Goal: Find specific page/section: Find specific page/section

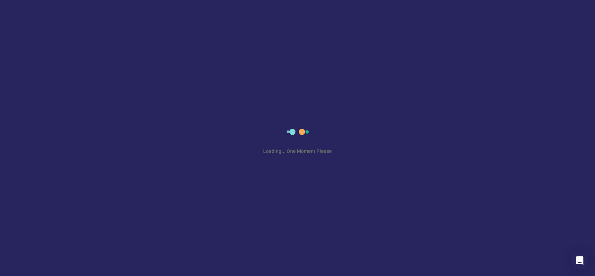
click at [269, 109] on div "Loading... One Moment Please" at bounding box center [297, 138] width 595 height 276
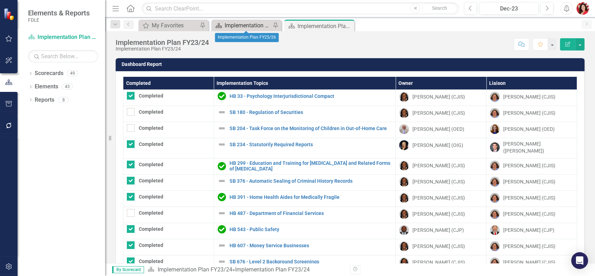
click at [254, 28] on div "Implementation Plan FY25/26" at bounding box center [248, 25] width 46 height 9
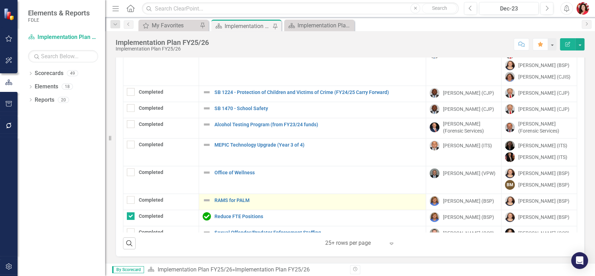
scroll to position [207, 0]
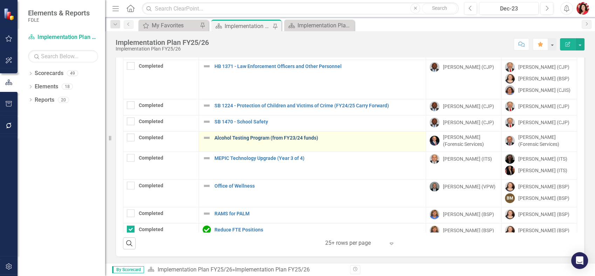
click at [249, 139] on link "Alcohol Testing Program (from FY23/24 funds)" at bounding box center [318, 137] width 208 height 5
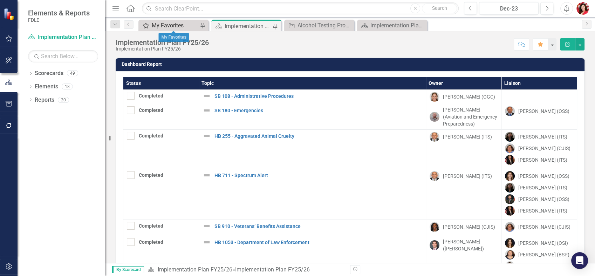
click at [177, 29] on div "My Favorites" at bounding box center [175, 25] width 46 height 9
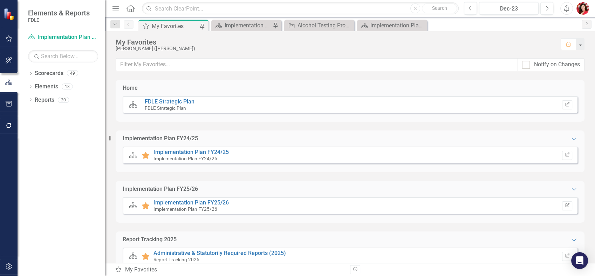
click at [28, 73] on div "Dropdown Scorecards 49 Dropdown FDLE Dropdown Implementation Plans Implementati…" at bounding box center [62, 172] width 88 height 208
click at [212, 152] on link "Implementation Plan FY24/25" at bounding box center [190, 152] width 75 height 7
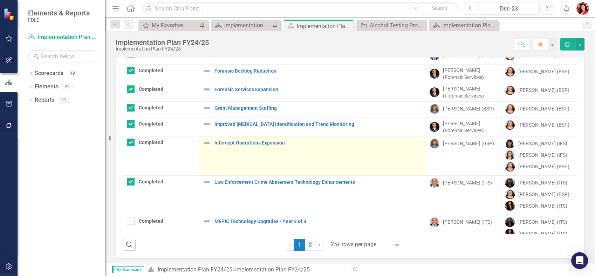
scroll to position [52, 0]
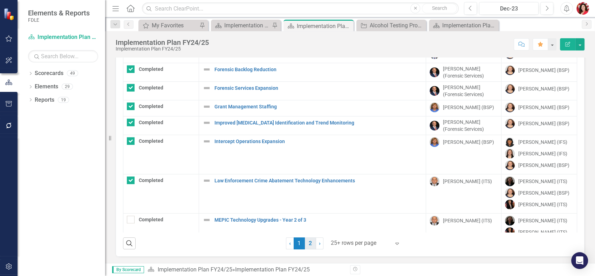
click at [308, 244] on link "2" at bounding box center [310, 243] width 11 height 12
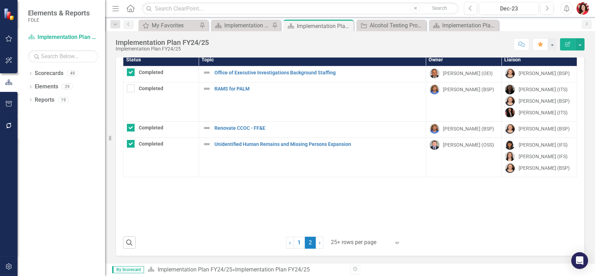
scroll to position [23, 0]
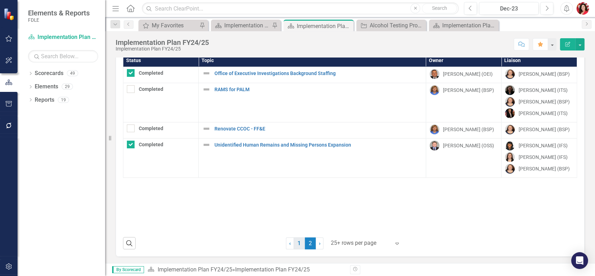
click at [301, 240] on link "1" at bounding box center [299, 243] width 11 height 12
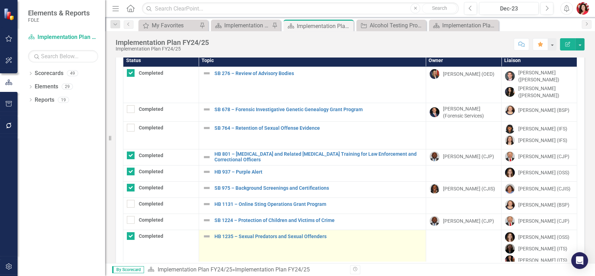
checkbox input "true"
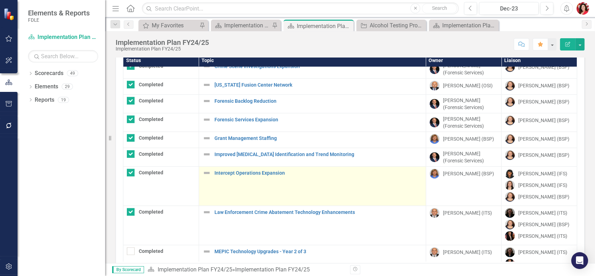
scroll to position [410, 0]
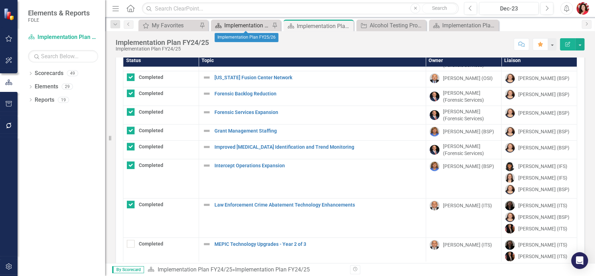
click at [231, 27] on div "Implementation Plan FY25/26" at bounding box center [247, 25] width 46 height 9
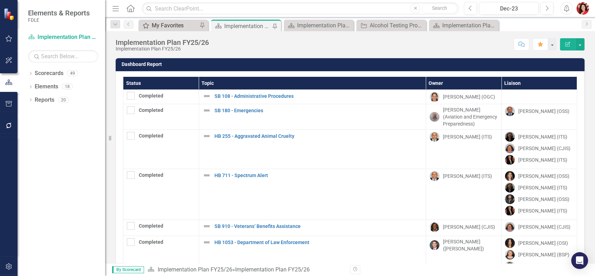
click at [165, 27] on div "My Favorites" at bounding box center [175, 25] width 46 height 9
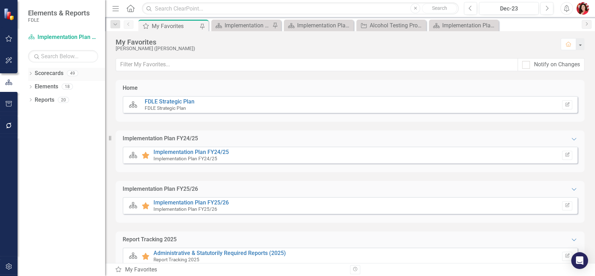
click at [29, 72] on icon "Dropdown" at bounding box center [30, 74] width 5 height 4
click at [34, 86] on icon "Dropdown" at bounding box center [34, 86] width 5 height 4
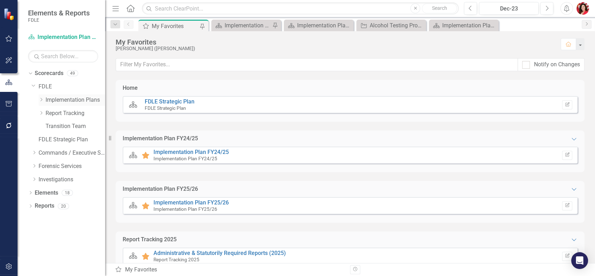
click at [41, 97] on icon "Dropdown" at bounding box center [41, 99] width 5 height 4
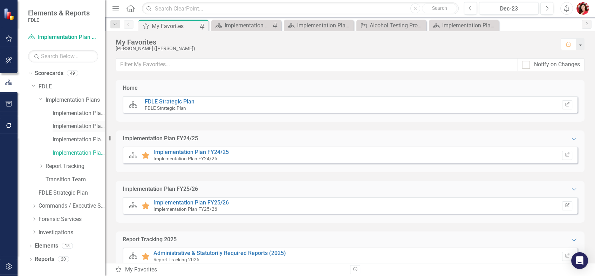
click at [58, 126] on link "Implementation Plan FY23/24" at bounding box center [79, 126] width 53 height 8
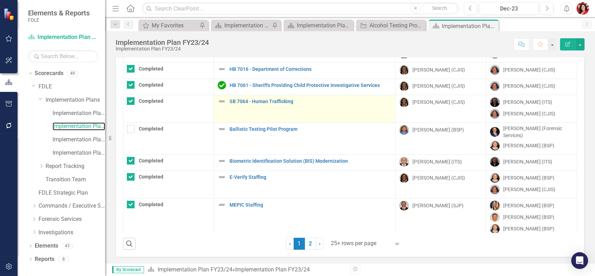
scroll to position [52, 0]
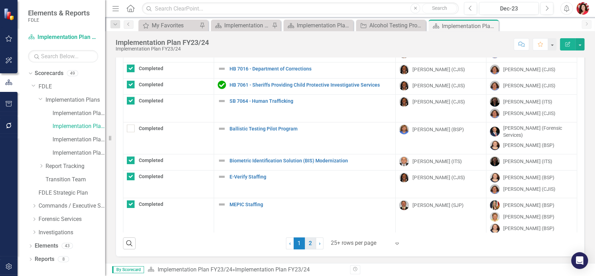
click at [306, 246] on link "2" at bounding box center [310, 243] width 11 height 12
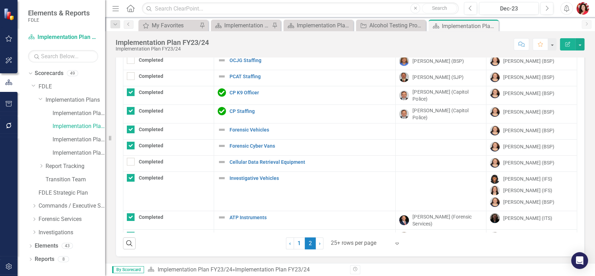
checkbox input "false"
checkbox input "true"
checkbox input "false"
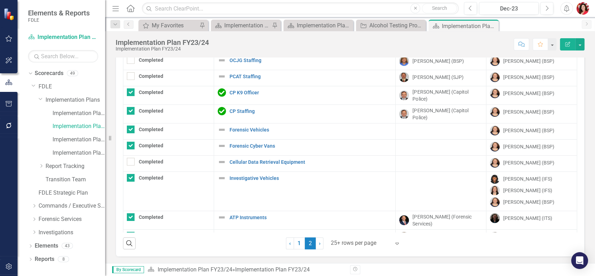
checkbox input "false"
checkbox input "true"
checkbox input "false"
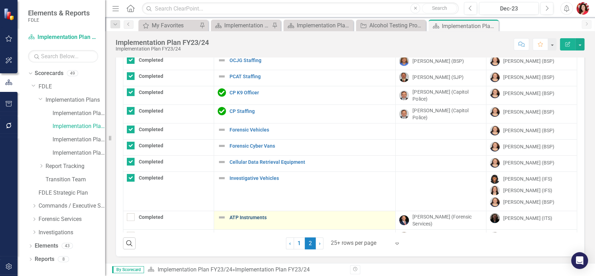
click at [239, 216] on link "ATP Instruments" at bounding box center [311, 217] width 163 height 5
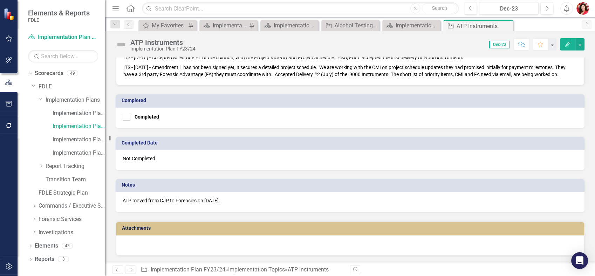
scroll to position [390, 0]
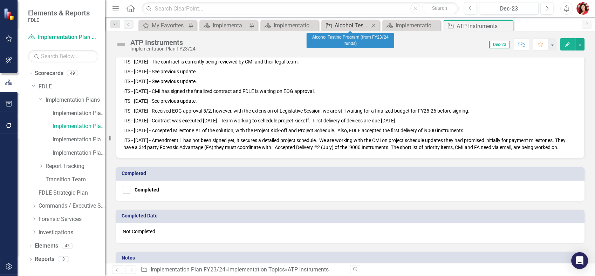
click at [337, 25] on div "Alcohol Testing Program (from FY23/24 funds)" at bounding box center [352, 25] width 34 height 9
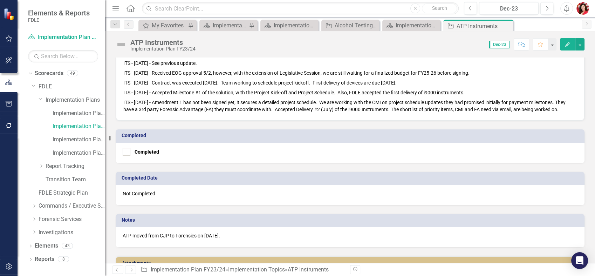
scroll to position [468, 0]
